Goal: Browse casually

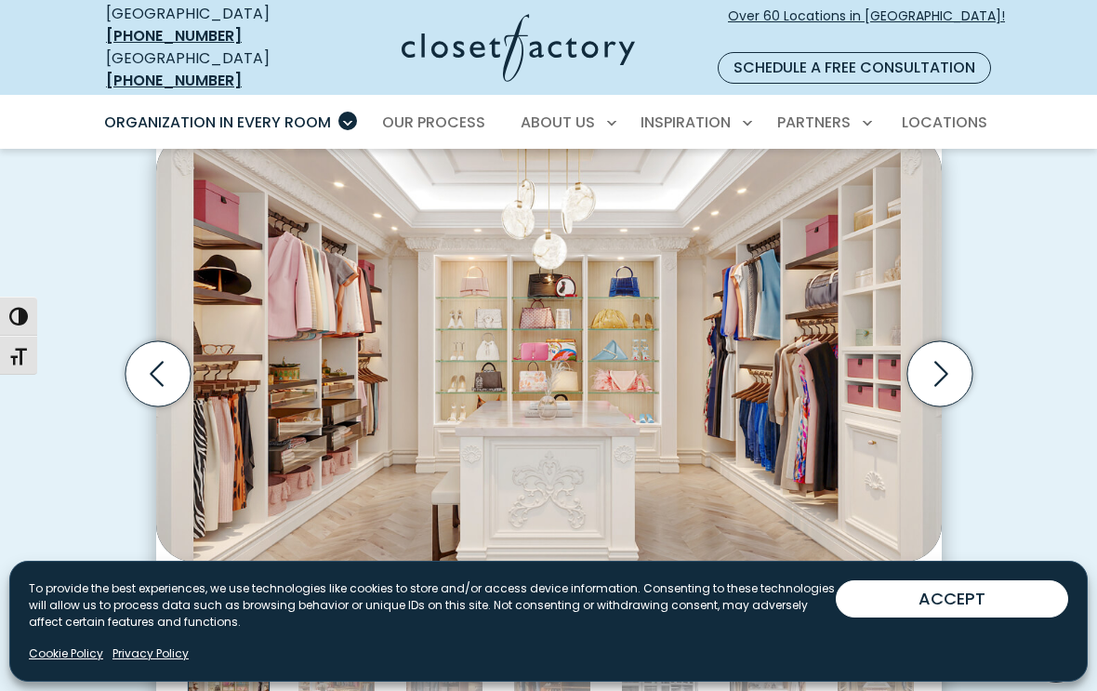
scroll to position [574, 0]
click at [947, 362] on icon "Next slide" at bounding box center [942, 374] width 14 height 25
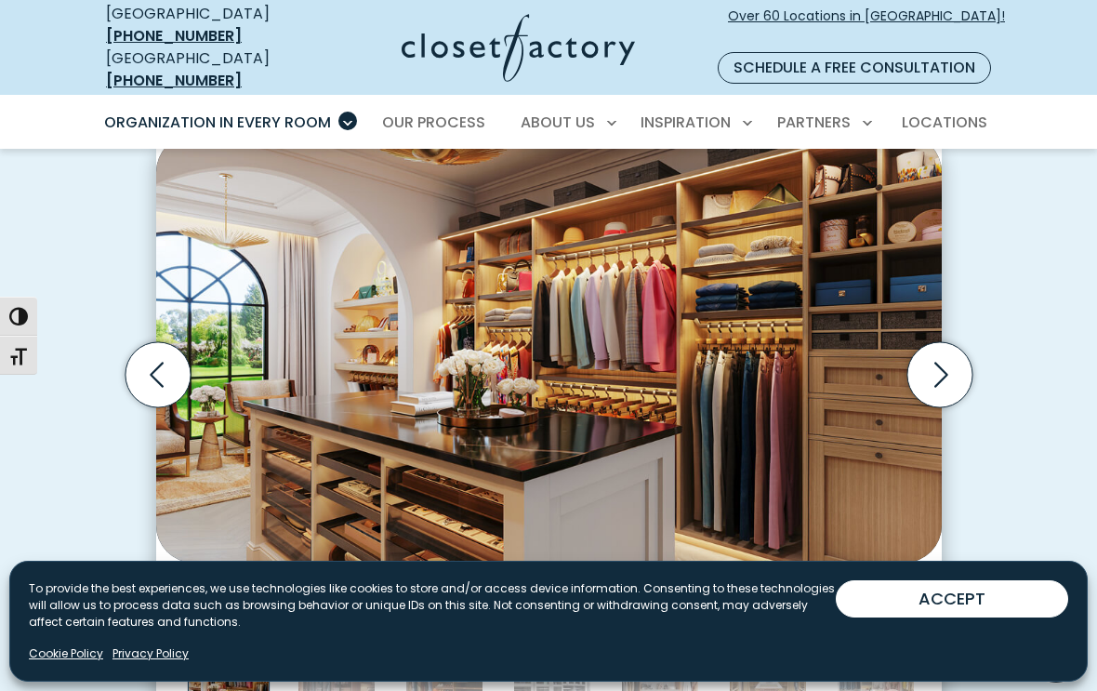
click at [939, 353] on icon "Next slide" at bounding box center [939, 374] width 65 height 65
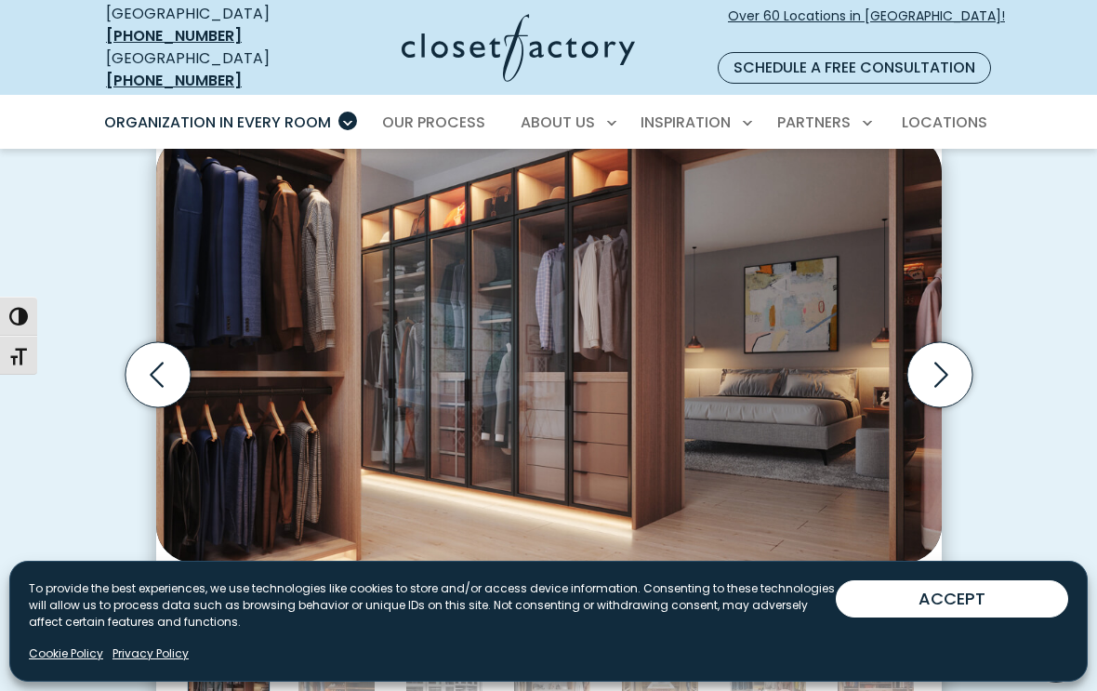
click at [938, 351] on icon "Next slide" at bounding box center [939, 374] width 65 height 65
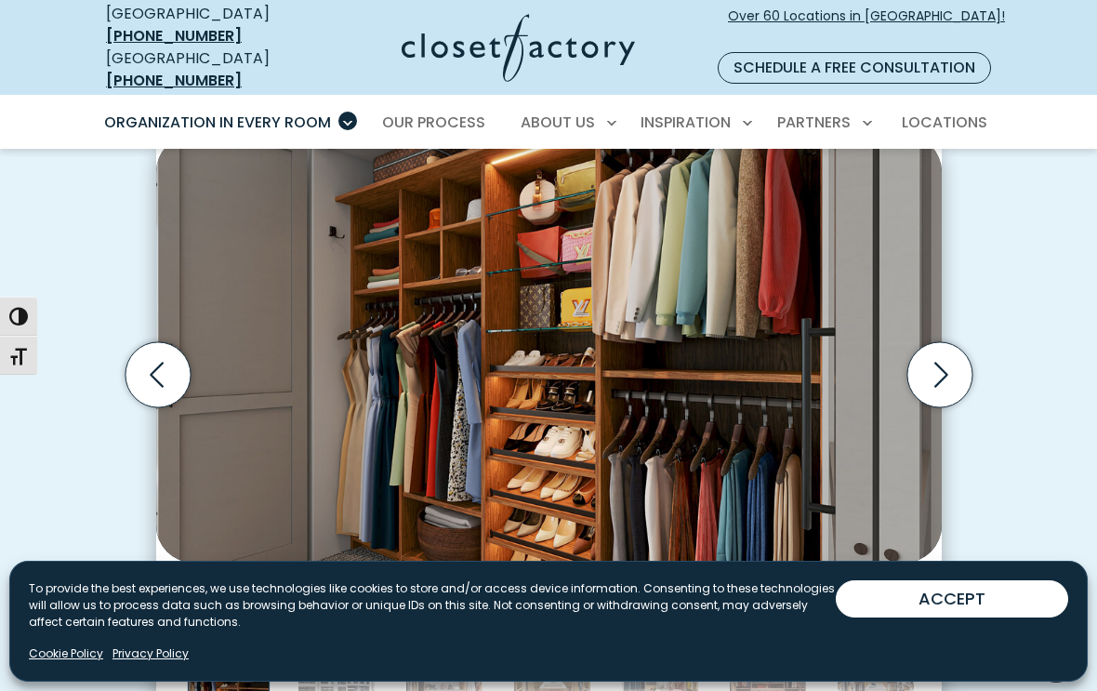
click at [949, 350] on icon "Next slide" at bounding box center [939, 374] width 65 height 65
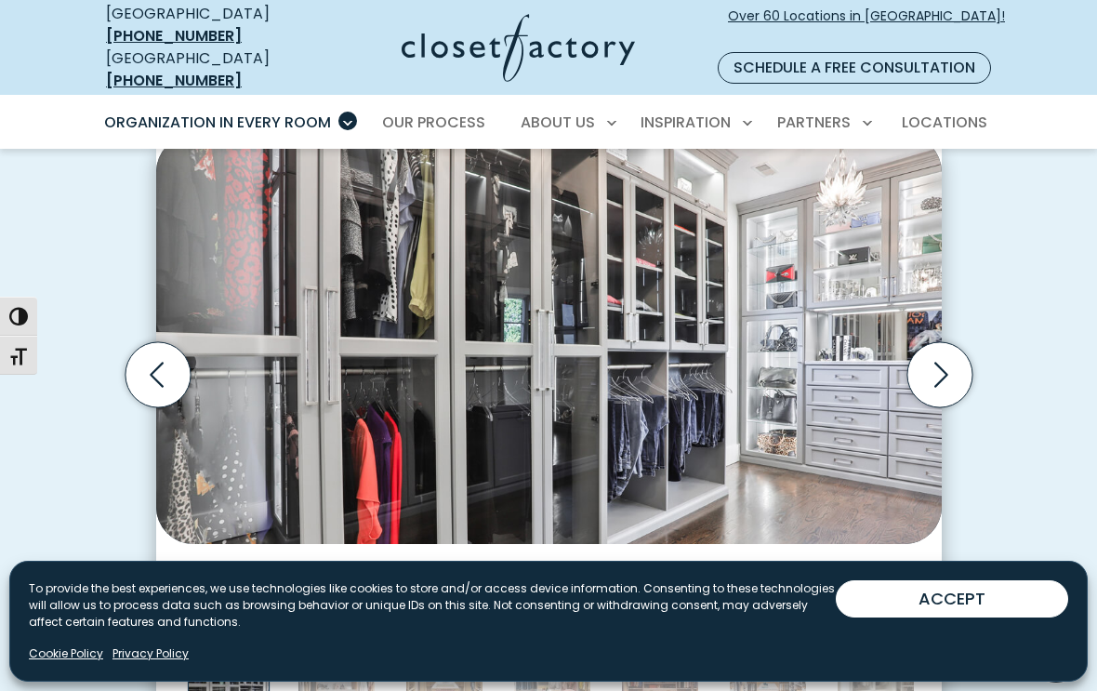
click at [948, 342] on icon "Next slide" at bounding box center [939, 374] width 65 height 65
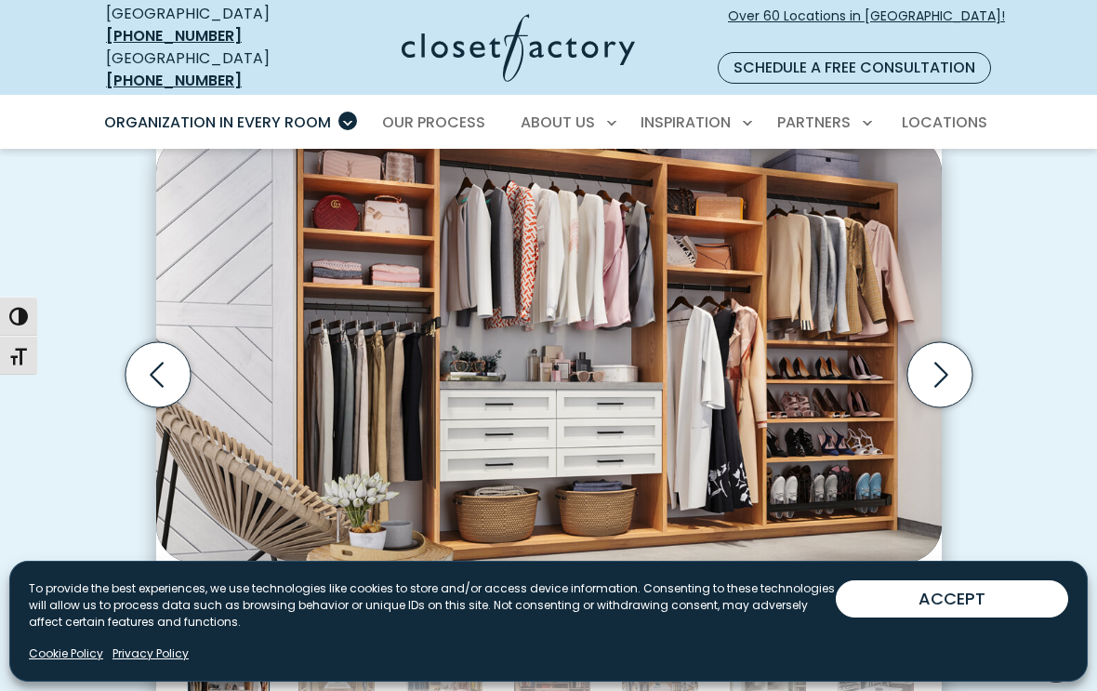
click at [945, 344] on icon "Next slide" at bounding box center [939, 374] width 65 height 65
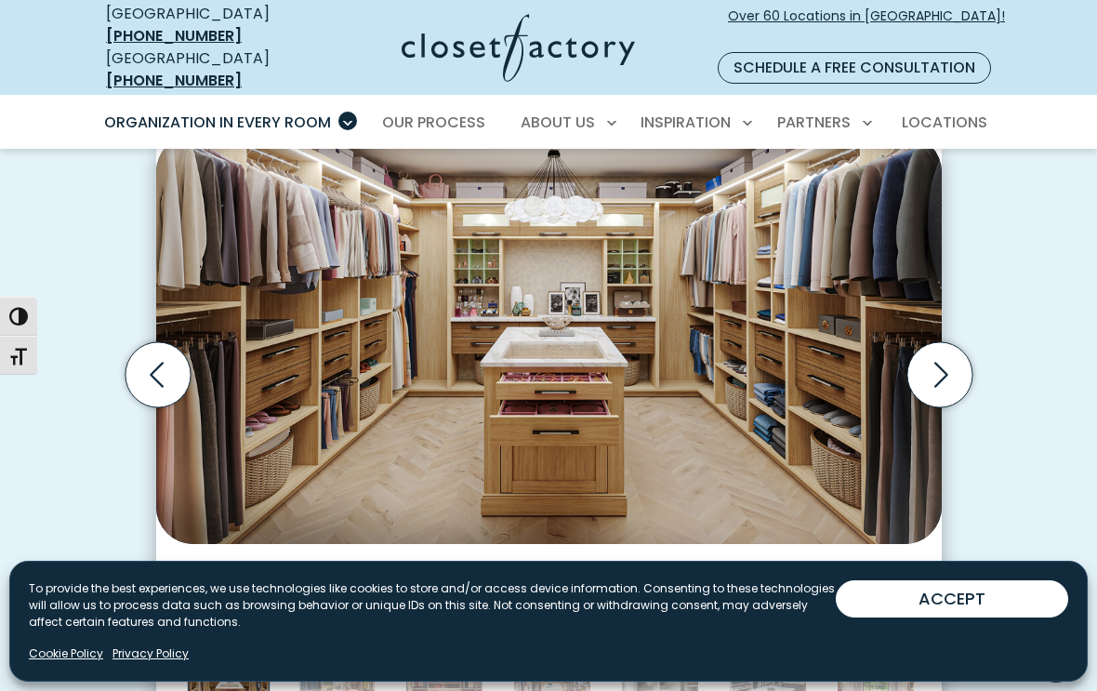
click at [948, 347] on icon "Next slide" at bounding box center [939, 374] width 65 height 65
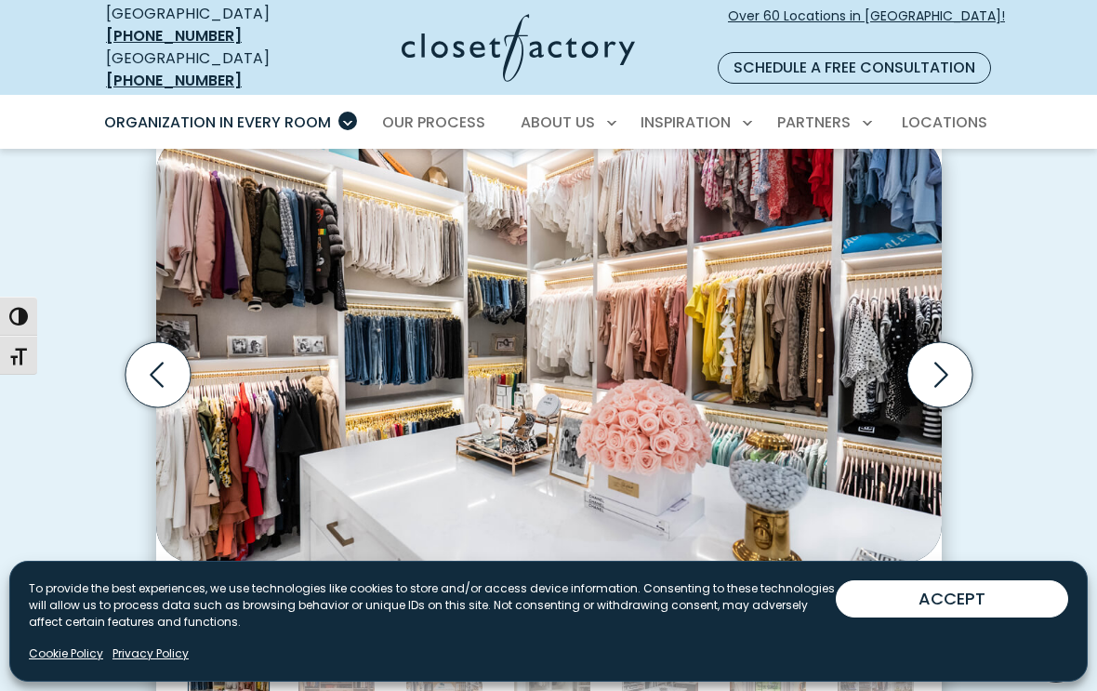
click at [955, 350] on icon "Next slide" at bounding box center [939, 374] width 65 height 65
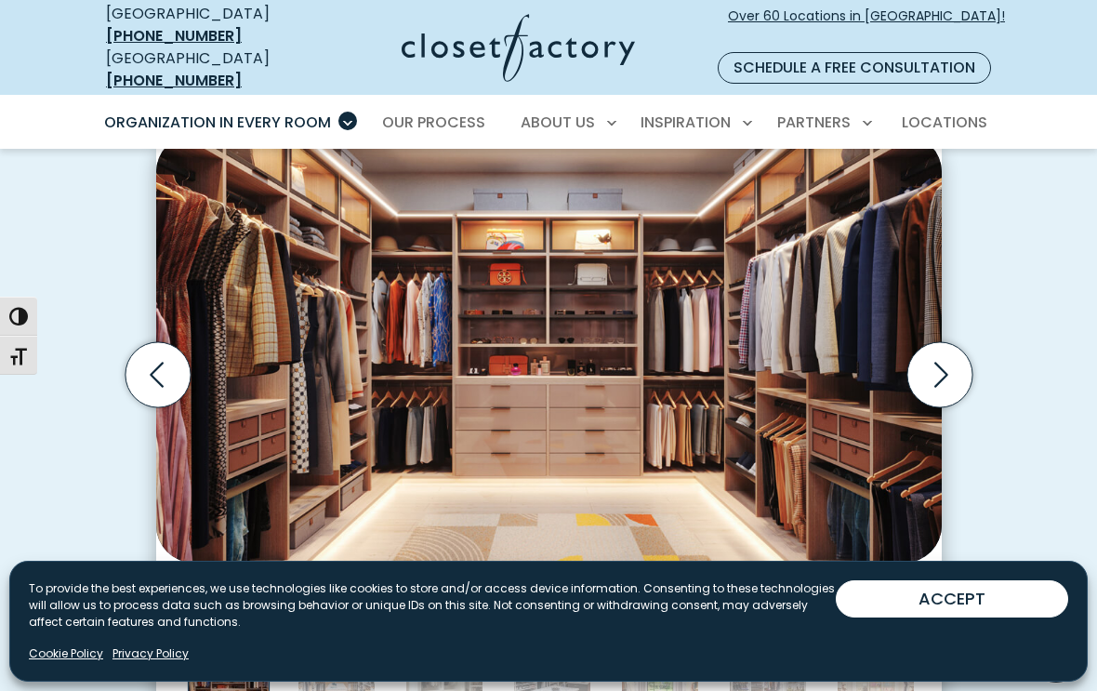
click at [947, 342] on icon "Next slide" at bounding box center [939, 374] width 65 height 65
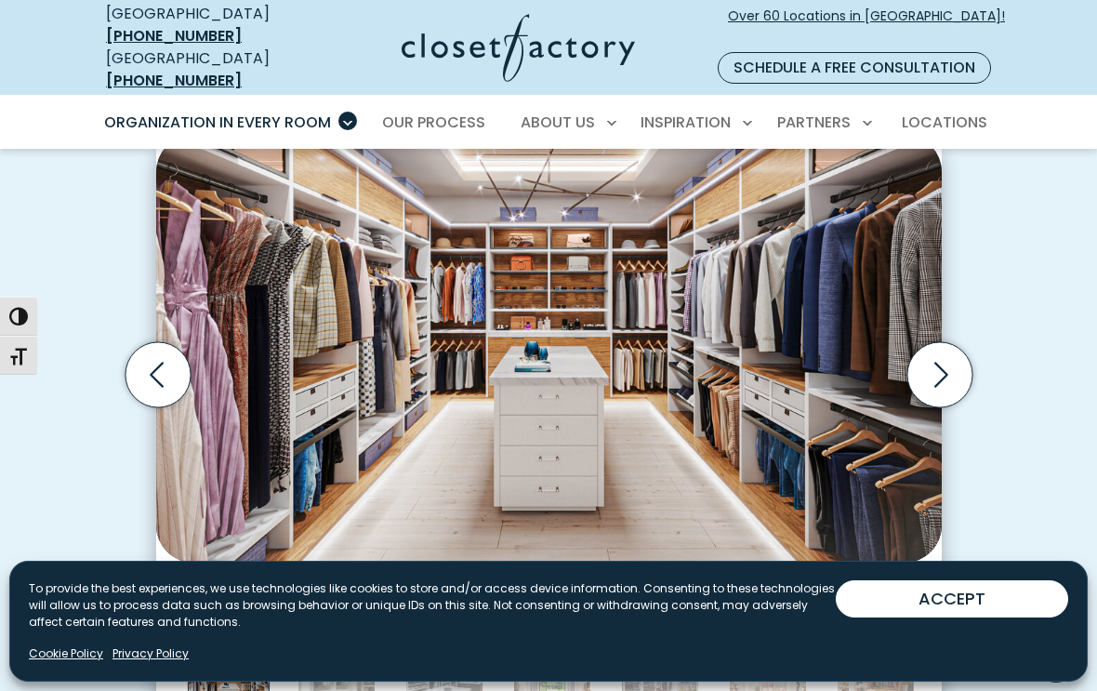
click at [950, 342] on icon "Next slide" at bounding box center [939, 374] width 65 height 65
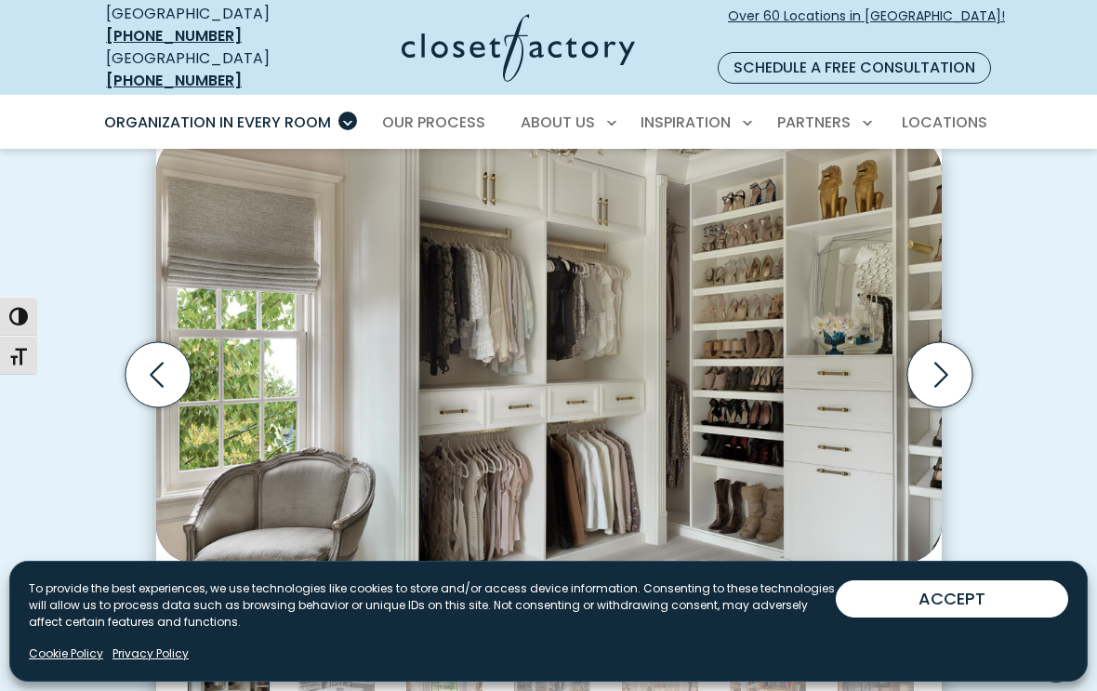
click at [948, 347] on icon "Next slide" at bounding box center [939, 374] width 65 height 65
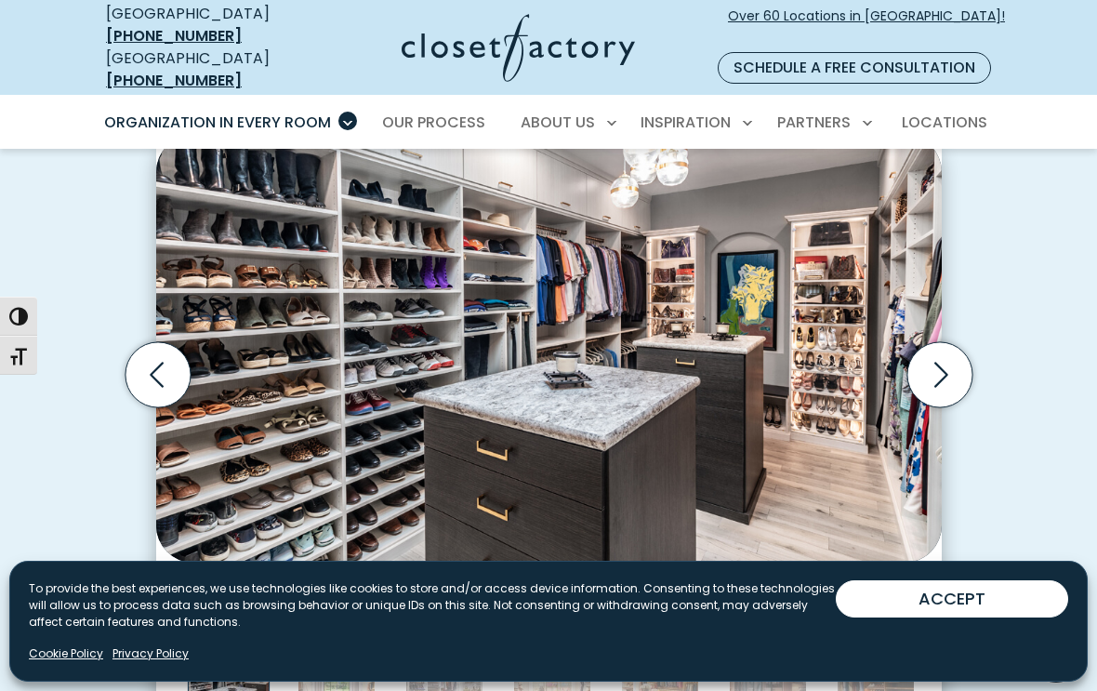
click at [954, 342] on icon "Next slide" at bounding box center [939, 374] width 65 height 65
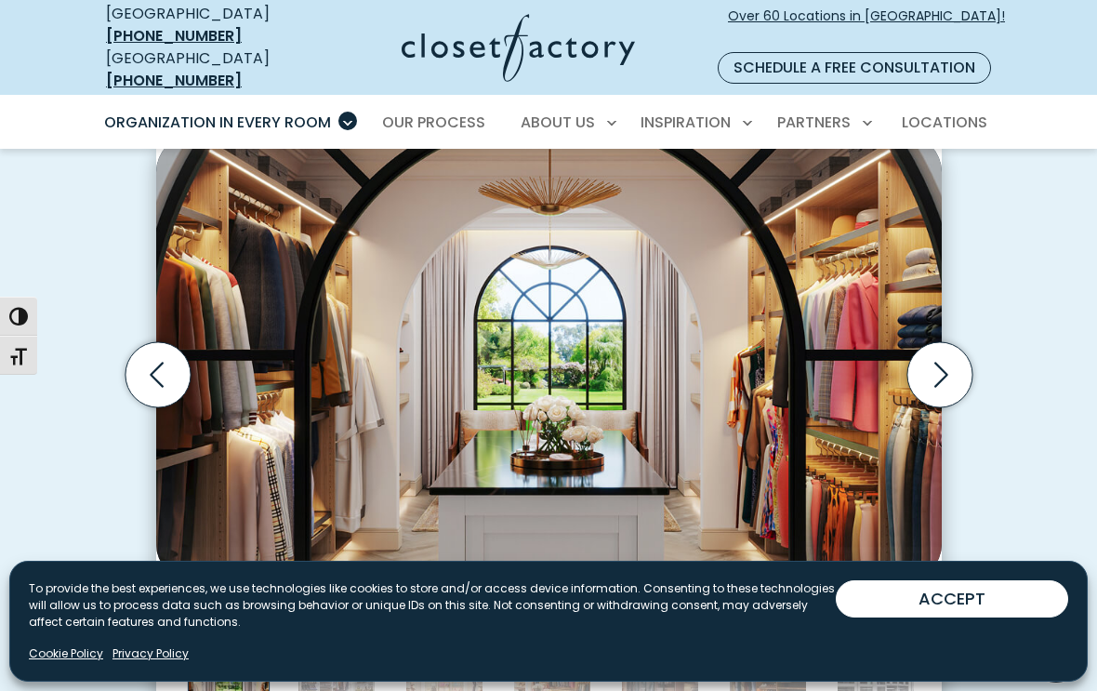
click at [947, 361] on icon "Next slide" at bounding box center [939, 374] width 65 height 65
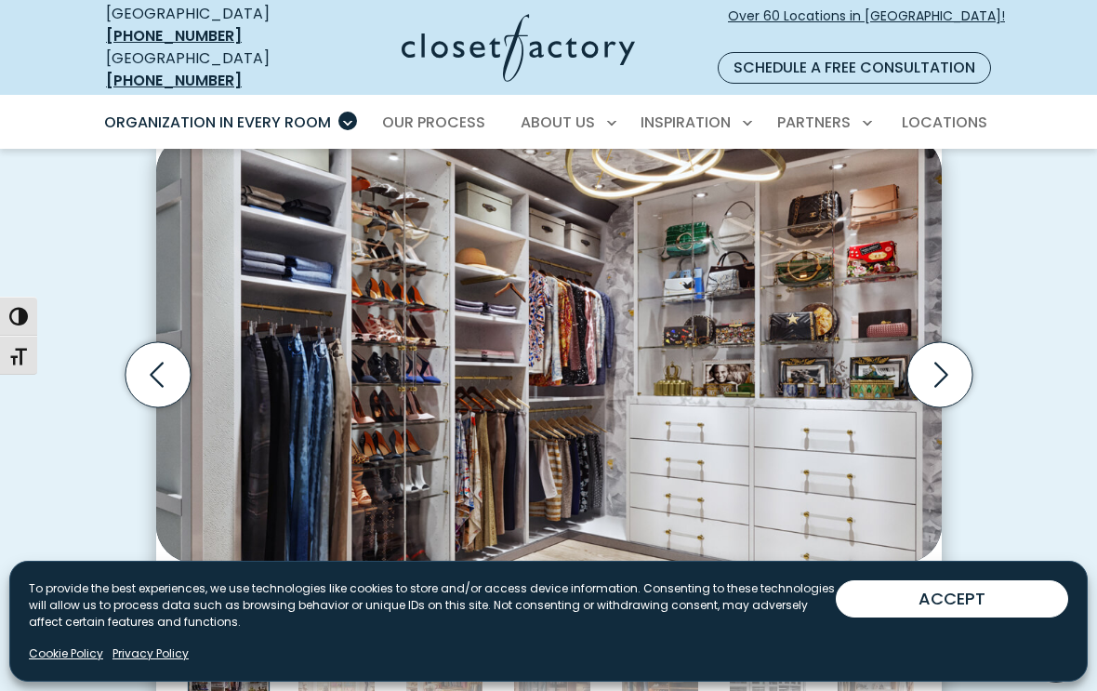
click at [959, 350] on icon "Next slide" at bounding box center [939, 374] width 65 height 65
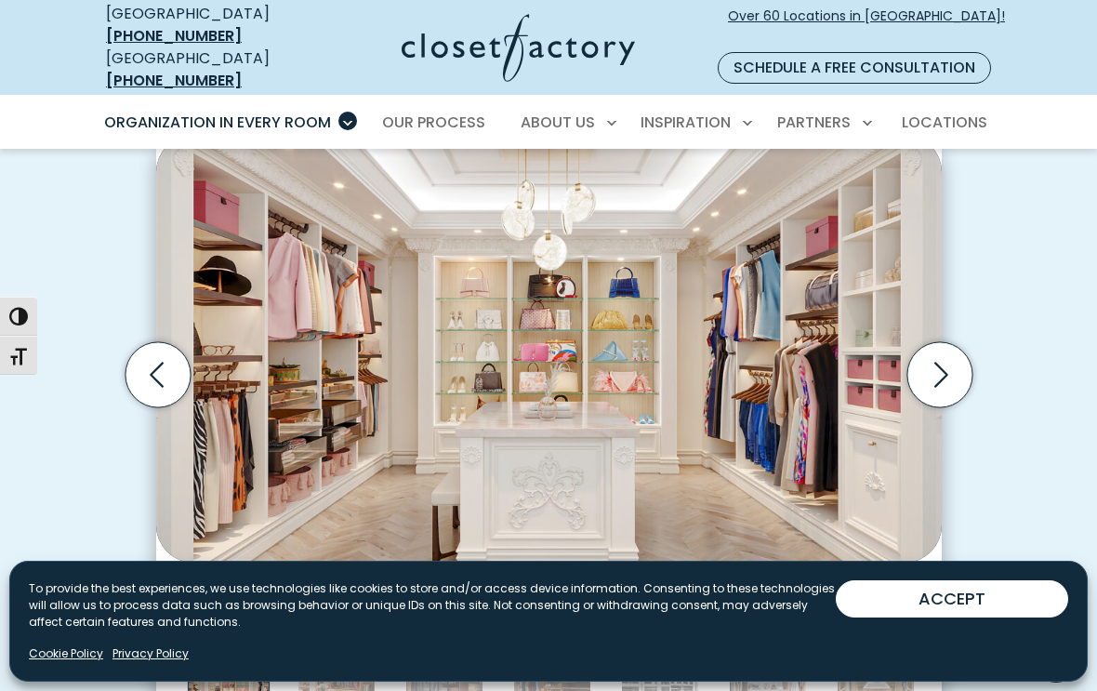
click at [970, 359] on icon "Next slide" at bounding box center [939, 374] width 65 height 65
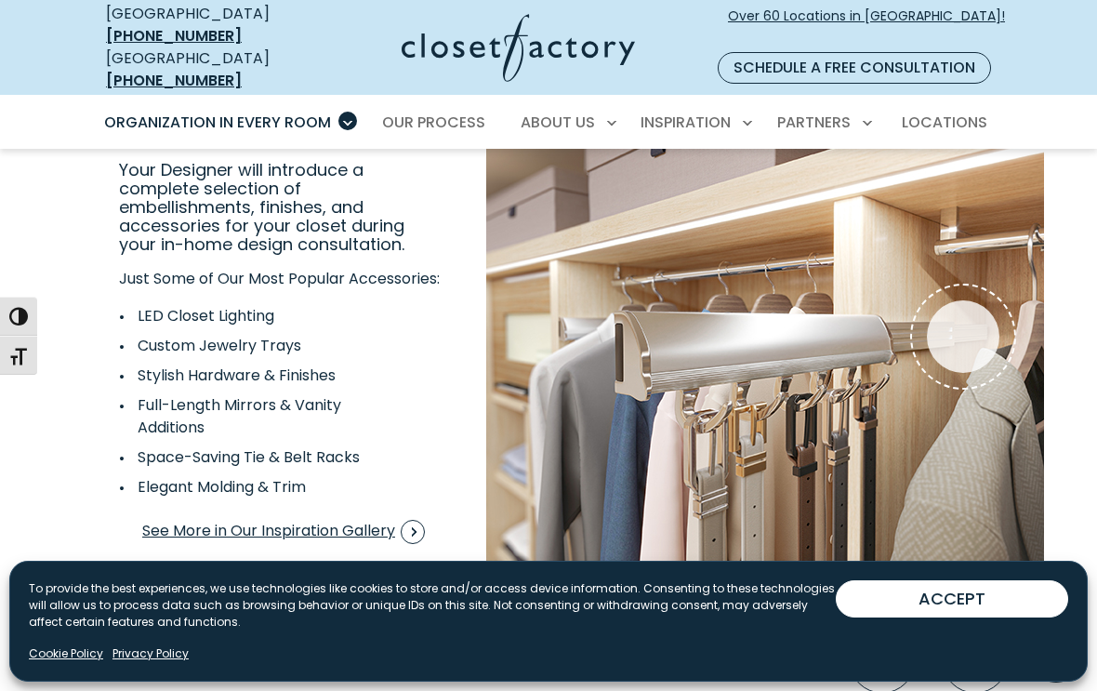
scroll to position [3183, 0]
